Goal: Check status: Check status

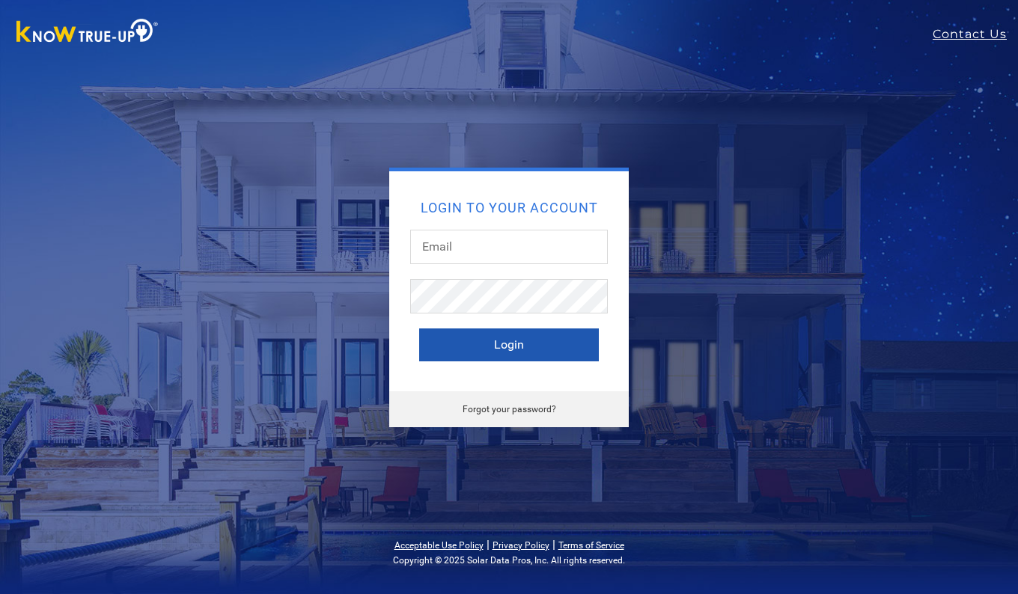
type input "durangarc@hotmail.com"
click at [503, 344] on button "Login" at bounding box center [509, 345] width 180 height 33
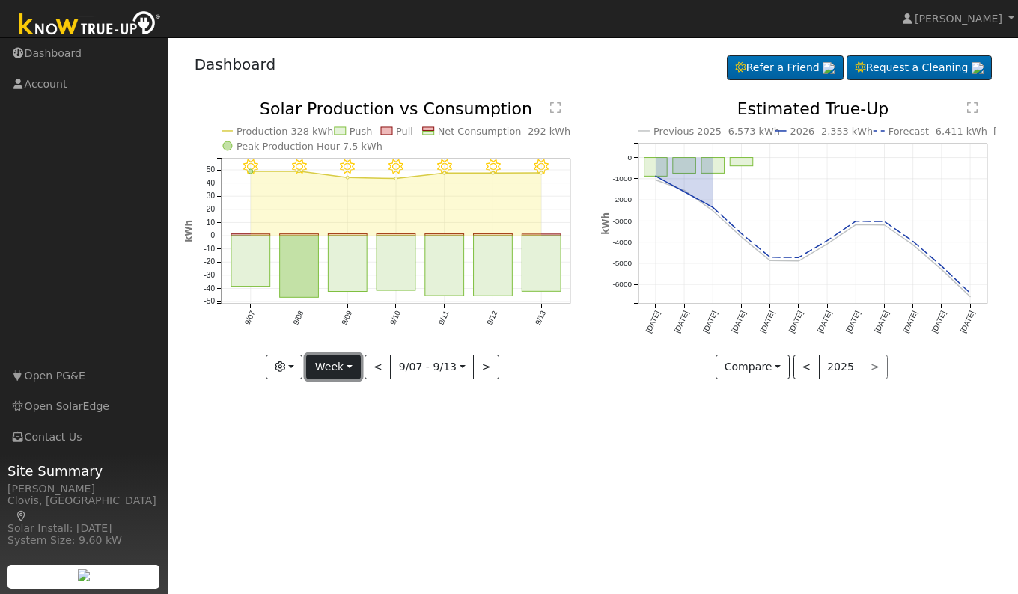
click at [336, 370] on button "Week" at bounding box center [333, 367] width 55 height 25
click at [336, 395] on link "Day" at bounding box center [359, 398] width 104 height 21
type input "[DATE]"
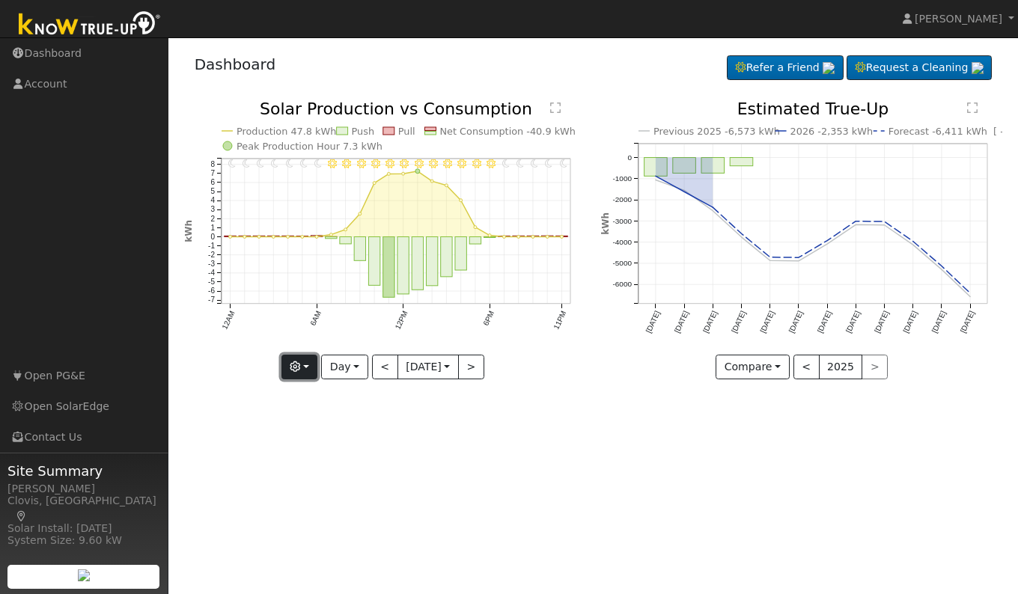
click at [308, 368] on button "button" at bounding box center [299, 367] width 37 height 25
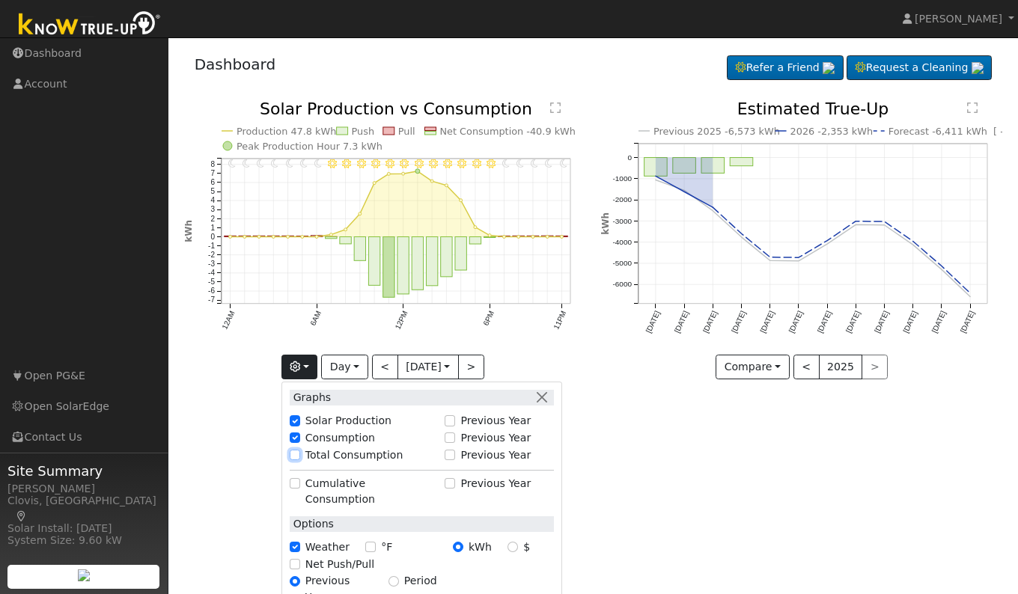
click at [296, 454] on input "Total Consumption" at bounding box center [295, 455] width 10 height 10
checkbox input "true"
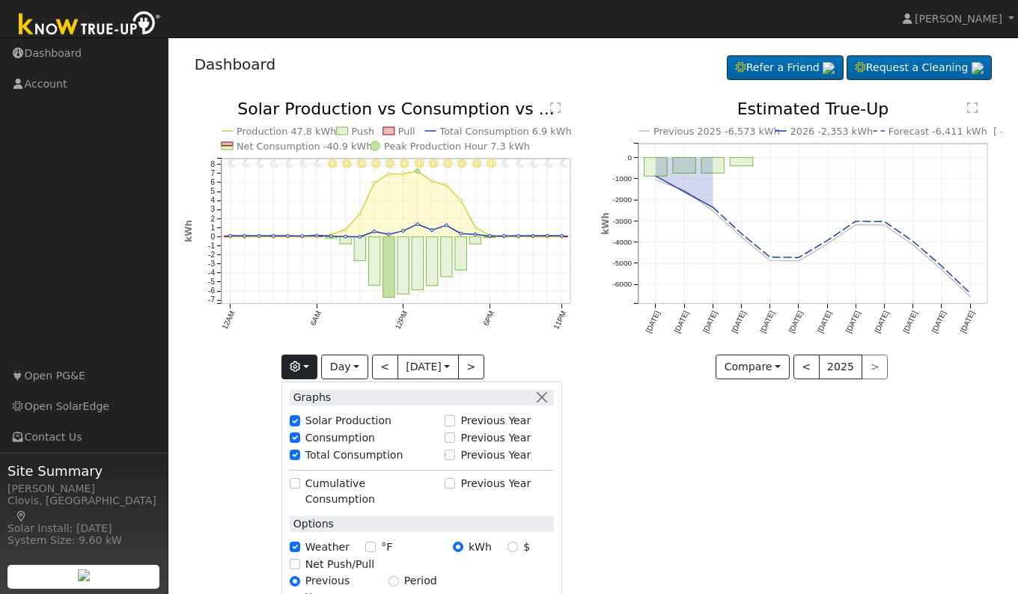
click at [684, 483] on div "User Profile First name Last name Email Email Notifications No Emails No Emails…" at bounding box center [593, 315] width 850 height 557
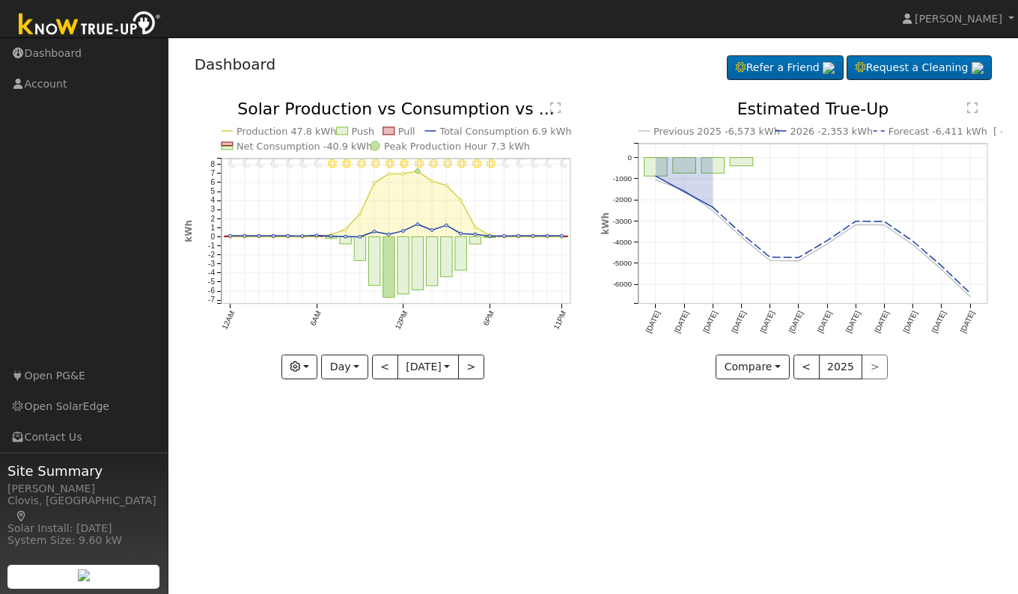
click at [552, 107] on text "" at bounding box center [555, 108] width 10 height 12
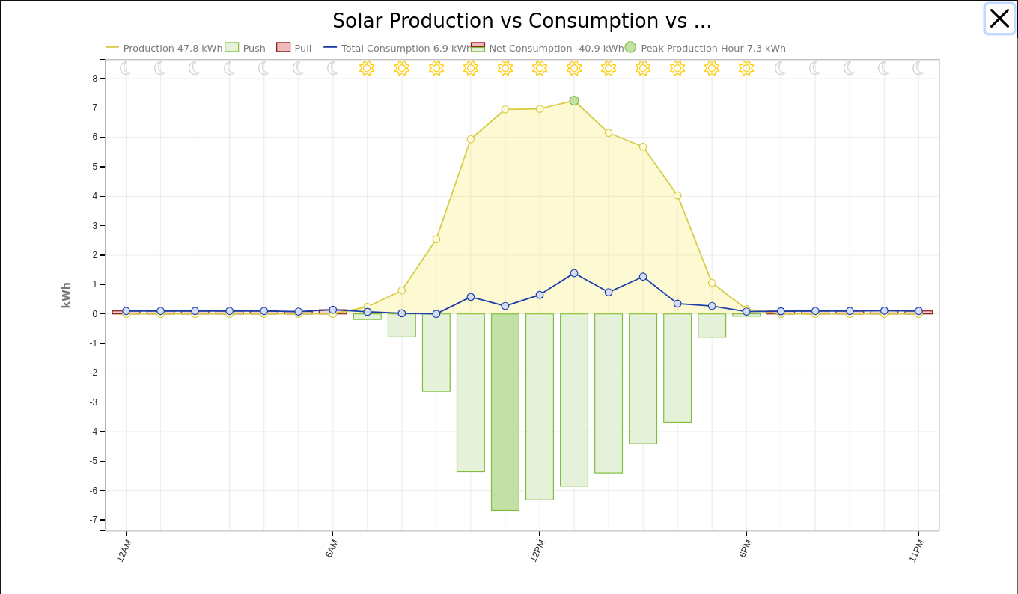
click at [987, 11] on button "button" at bounding box center [1000, 18] width 28 height 28
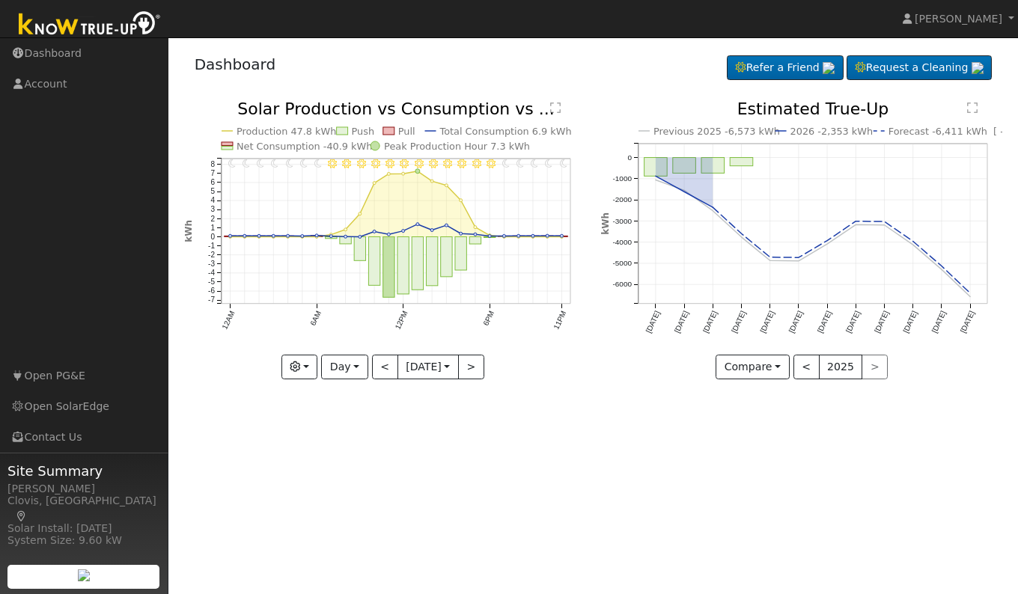
click at [501, 465] on div "User Profile First name Last name Email Email Notifications No Emails No Emails…" at bounding box center [593, 315] width 850 height 557
click at [471, 368] on button ">" at bounding box center [471, 367] width 26 height 25
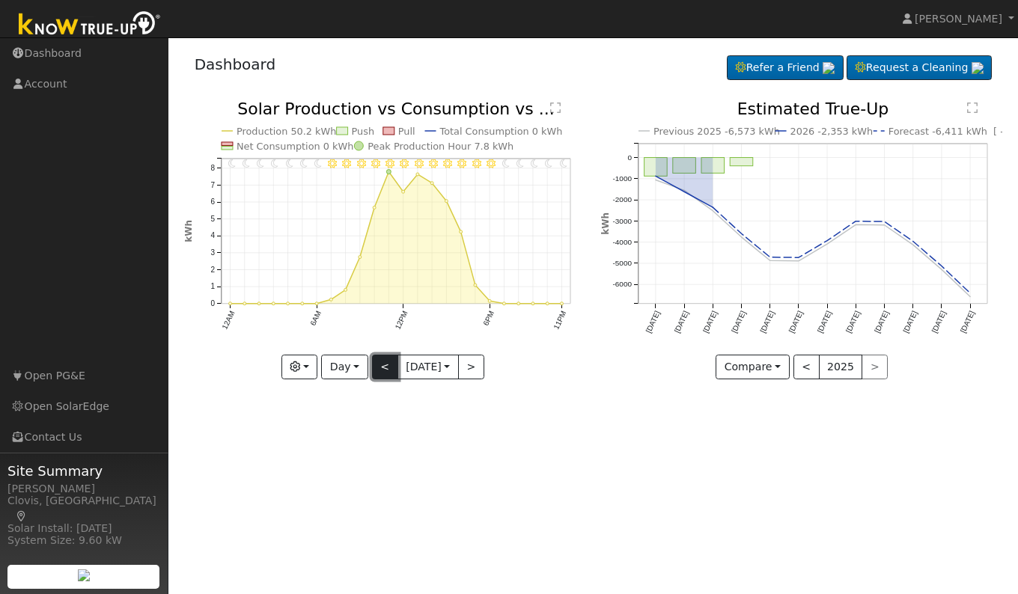
click at [376, 367] on button "<" at bounding box center [385, 367] width 26 height 25
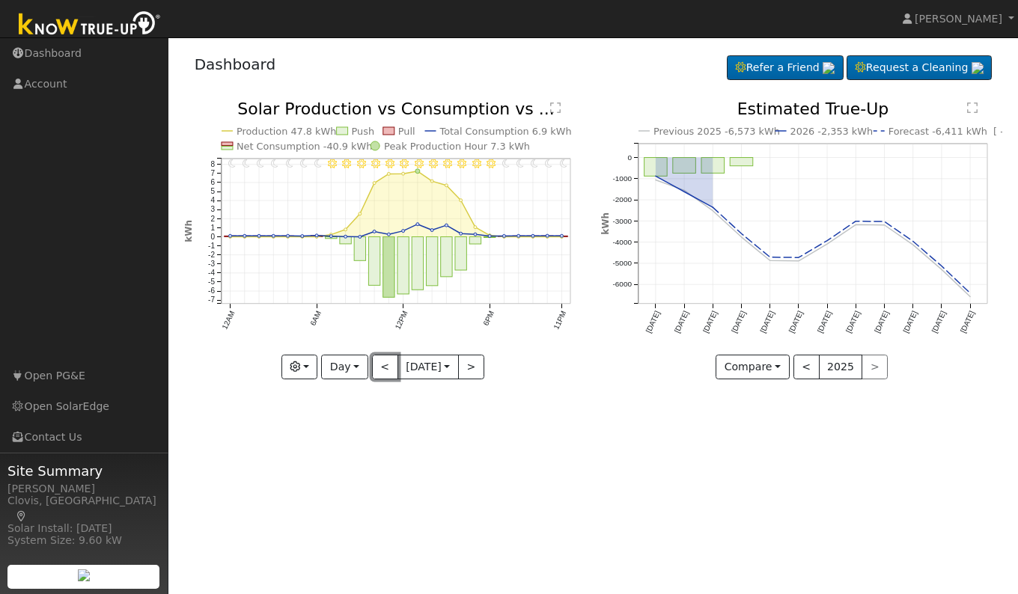
click at [376, 366] on button "<" at bounding box center [385, 367] width 26 height 25
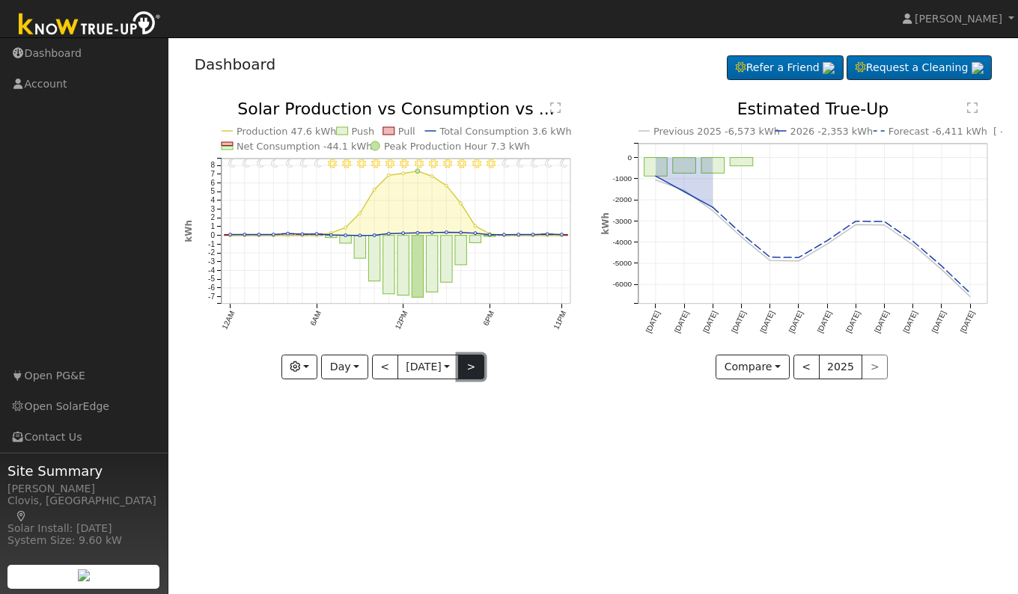
click at [468, 372] on button ">" at bounding box center [471, 367] width 26 height 25
type input "[DATE]"
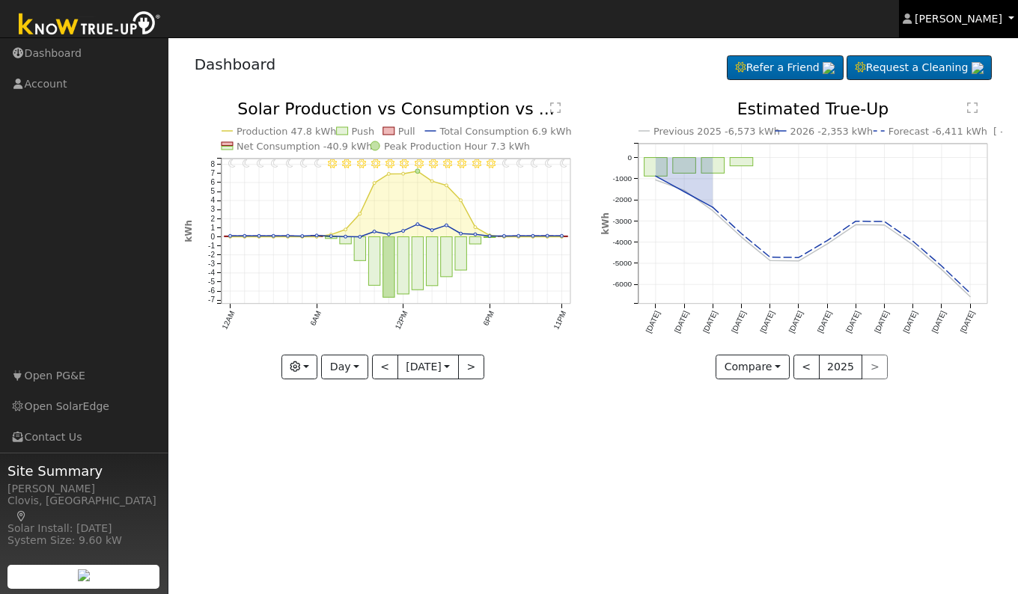
click at [977, 24] on span "[PERSON_NAME]" at bounding box center [959, 19] width 88 height 12
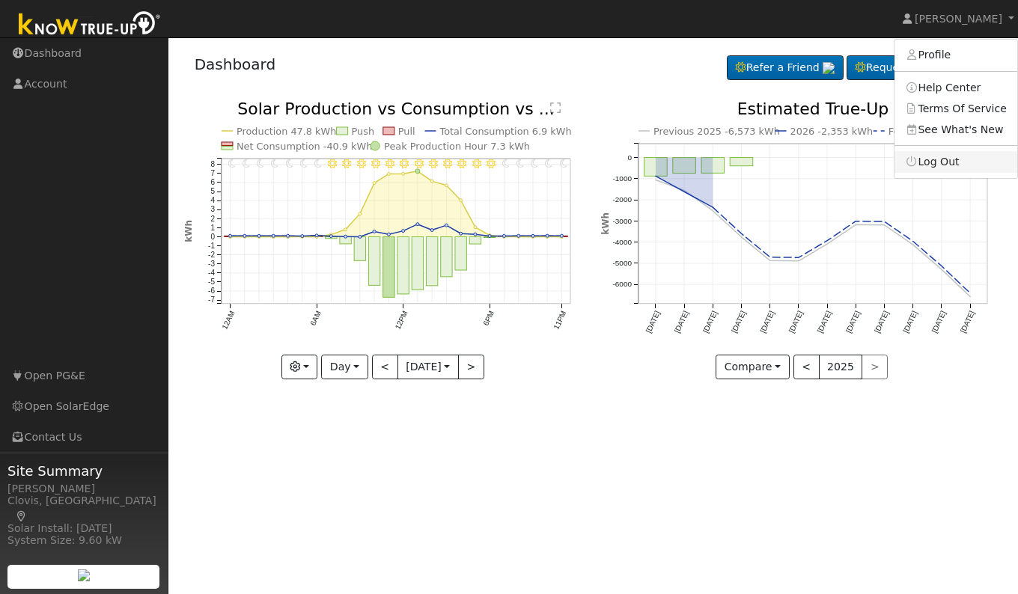
click at [946, 164] on link "Log Out" at bounding box center [956, 161] width 123 height 21
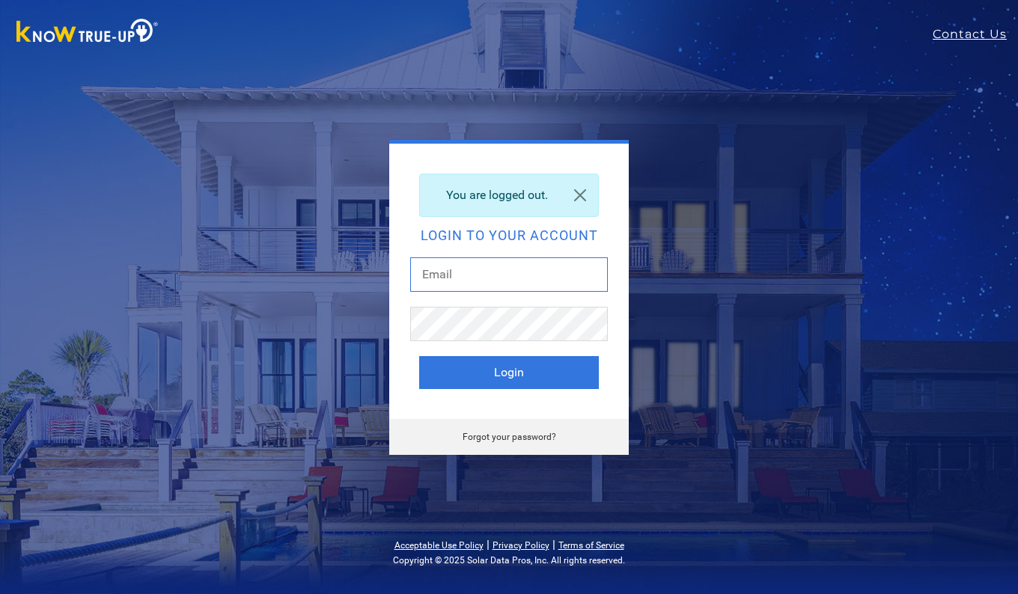
type input "[EMAIL_ADDRESS][DOMAIN_NAME]"
click at [756, 239] on div "You are logged out. Login to your account durangarc@hotmail.com Login Forgot yo…" at bounding box center [509, 297] width 569 height 315
click at [762, 235] on div "You are logged out. Login to your account durangarc@hotmail.com Login Forgot yo…" at bounding box center [509, 297] width 569 height 315
